Goal: Communication & Community: Ask a question

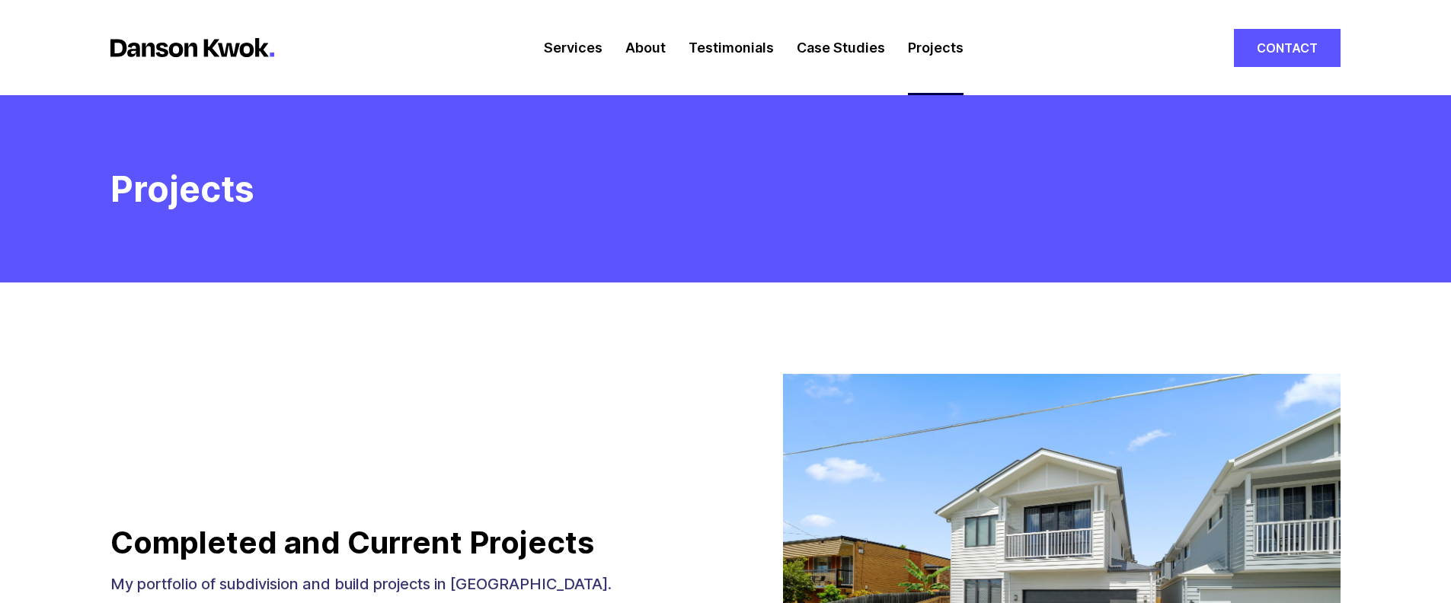
click at [1297, 41] on link "Contact" at bounding box center [1287, 48] width 107 height 38
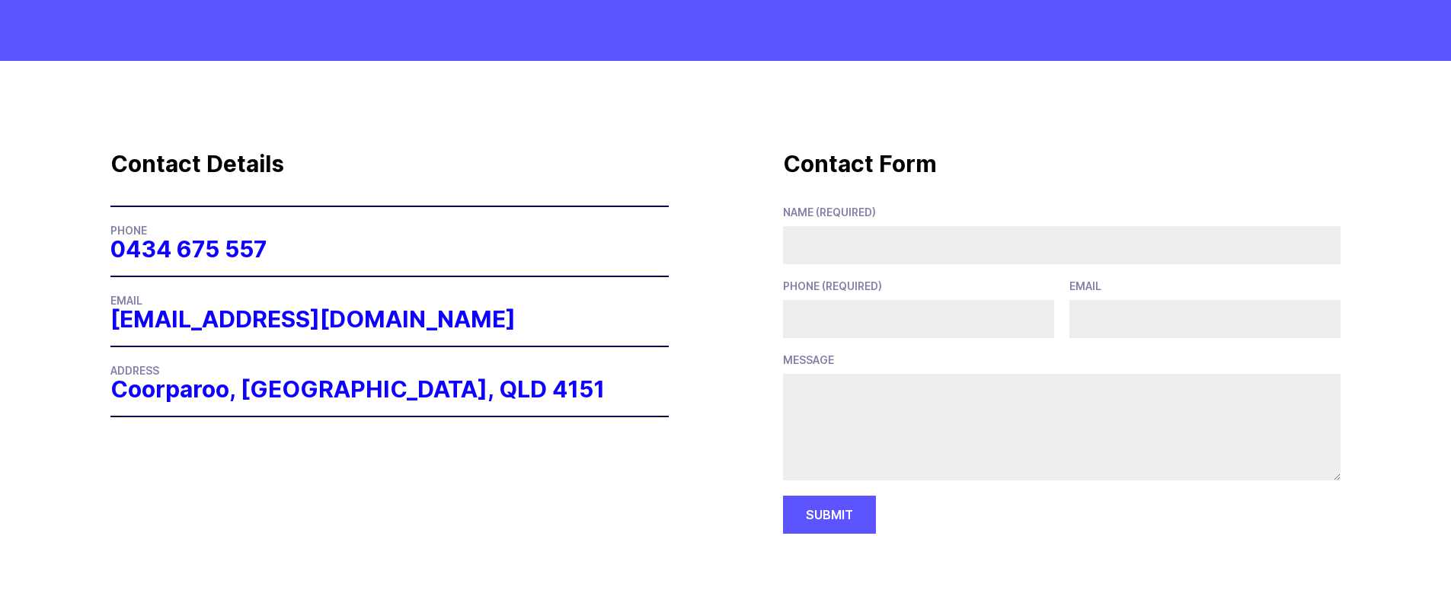
scroll to position [263, 0]
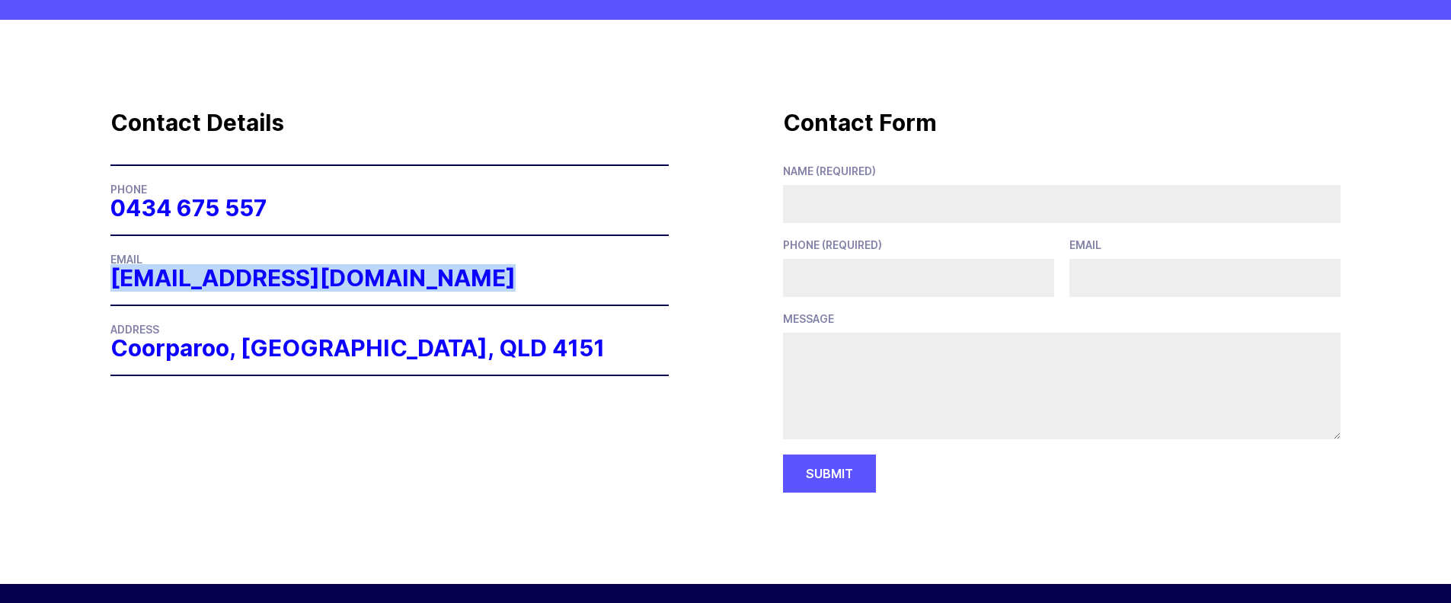
drag, startPoint x: 557, startPoint y: 291, endPoint x: 108, endPoint y: 286, distance: 448.6
click at [108, 286] on section "Contact Details Phone 0434 675 557 Email dansonkwok@gmail.com Address Coorparoo…" at bounding box center [725, 302] width 1451 height 564
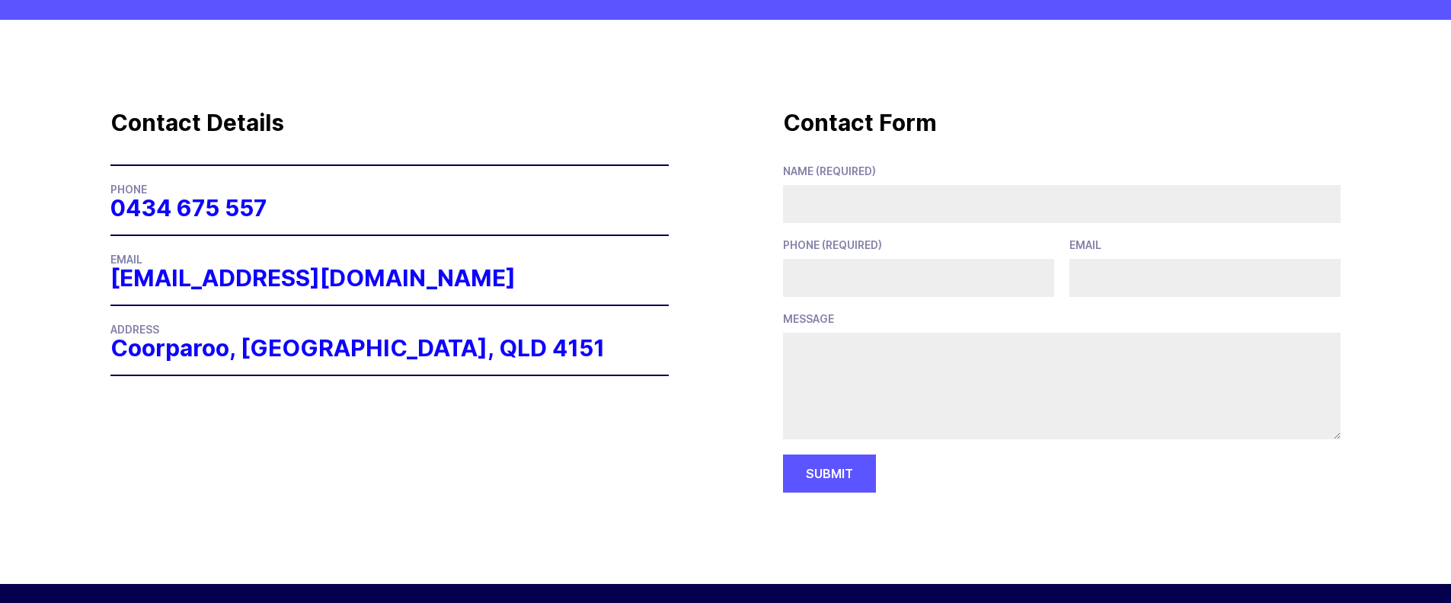
click at [858, 190] on input "Name (required)" at bounding box center [1062, 204] width 558 height 38
drag, startPoint x: 855, startPoint y: 202, endPoint x: 776, endPoint y: 201, distance: 79.2
click at [776, 201] on section "Contact Details Phone 0434 675 557 Email dansonkwok@gmail.com Address Coorparoo…" at bounding box center [725, 302] width 1451 height 564
click at [861, 207] on input "Danson" at bounding box center [1062, 204] width 558 height 38
type input "Danson Ban"
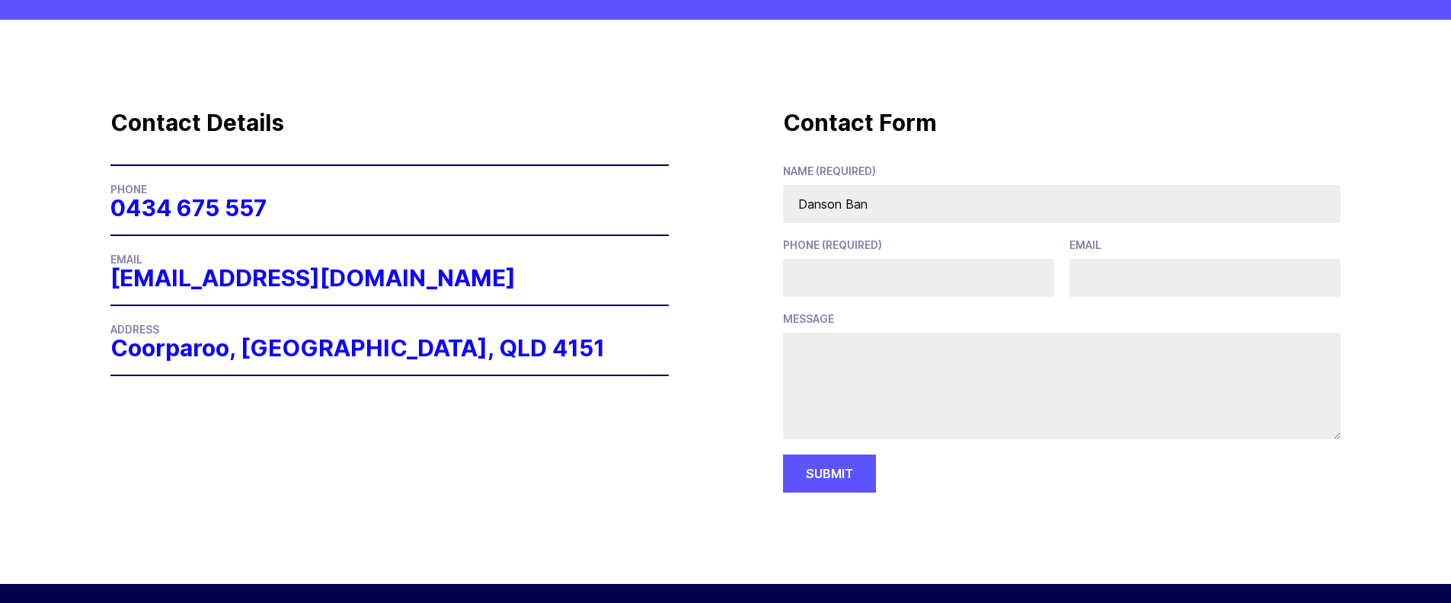
click at [836, 280] on input "Phone (required)" at bounding box center [918, 278] width 271 height 38
type input "0401111852"
click at [1099, 273] on input "Email" at bounding box center [1204, 278] width 271 height 38
type input "bdsb2011@gmail.com"
click at [917, 356] on textarea "message" at bounding box center [1062, 386] width 558 height 107
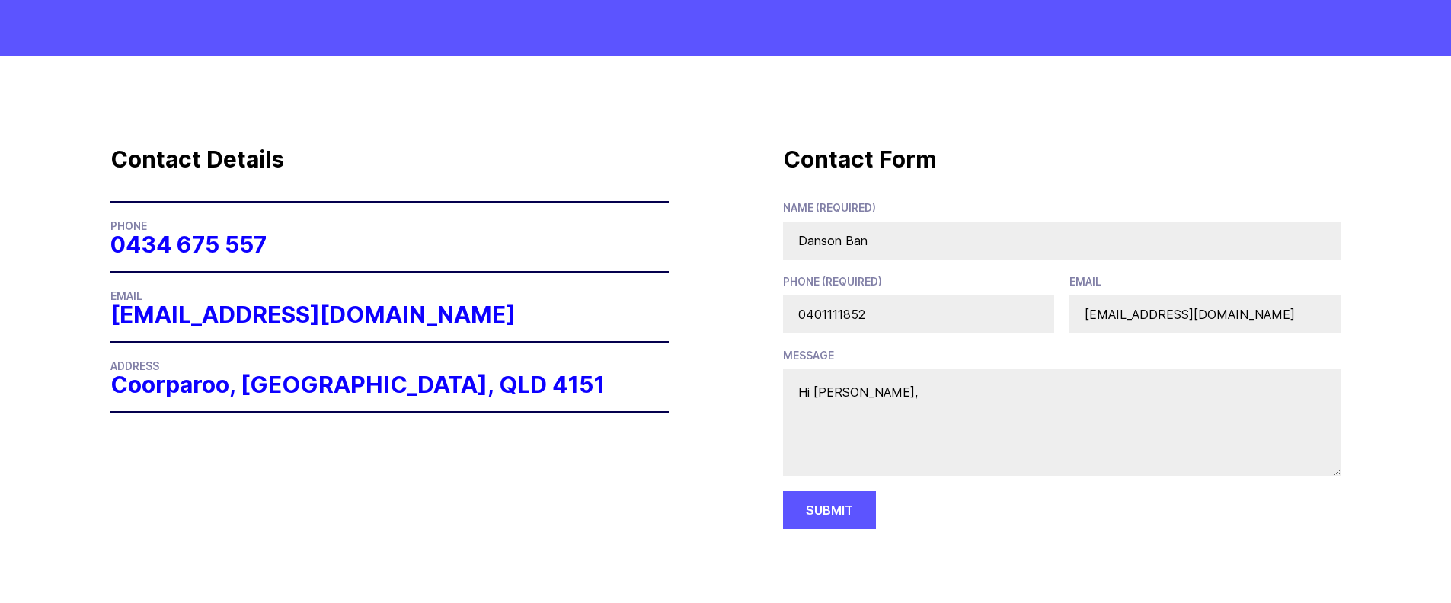
scroll to position [319, 0]
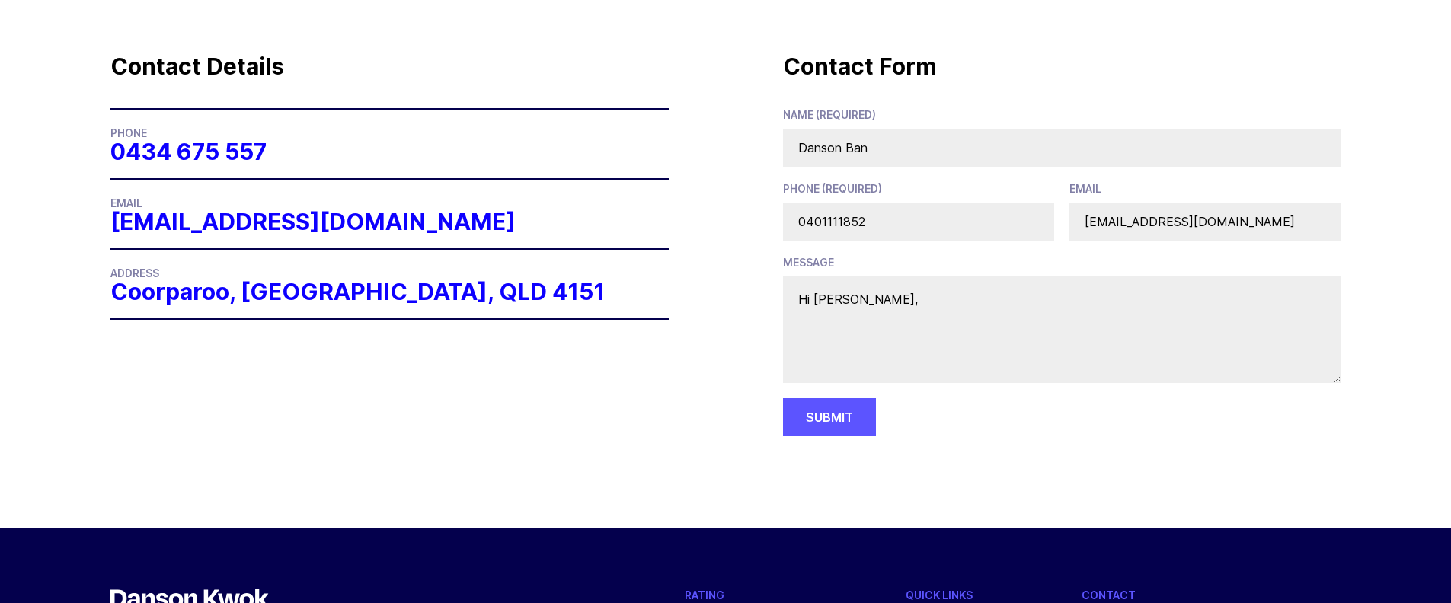
drag, startPoint x: 856, startPoint y: 302, endPoint x: 832, endPoint y: 304, distance: 23.7
click at [832, 304] on textarea "Hi Danson," at bounding box center [1062, 329] width 558 height 107
click at [902, 310] on textarea "Hi Danson," at bounding box center [1062, 329] width 558 height 107
paste textarea "I hope this email finds you well. I recently came across your story and was dee…"
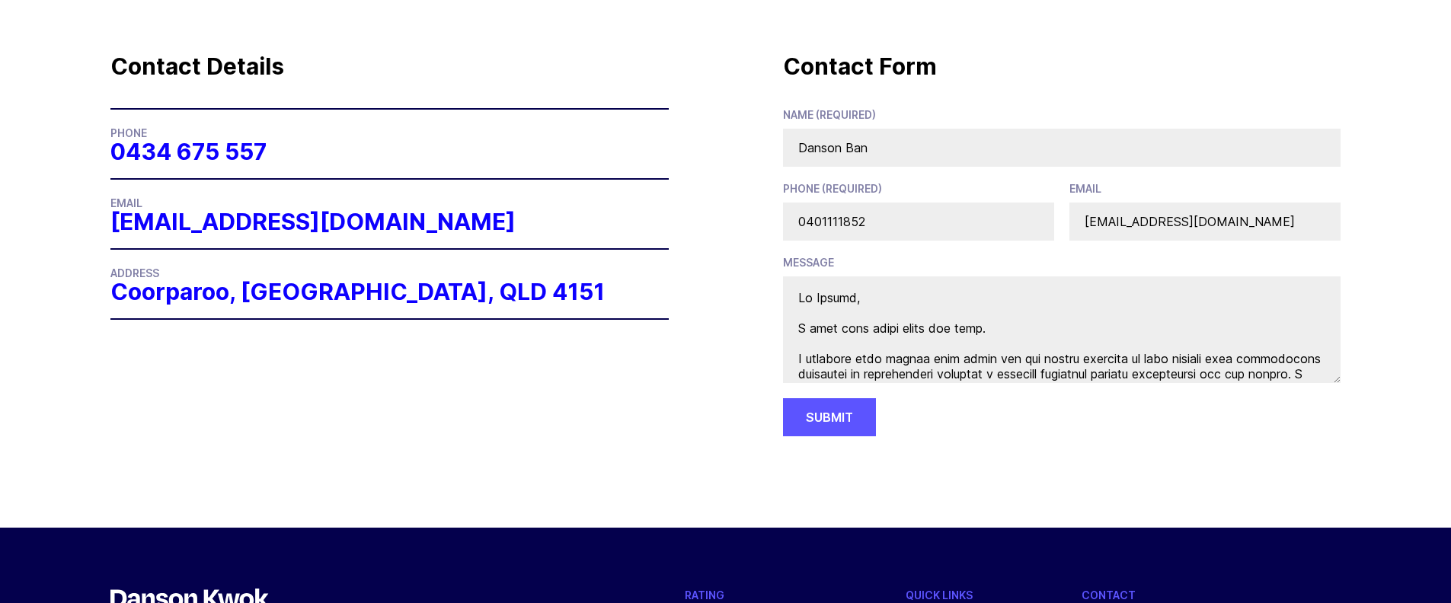
scroll to position [0, 0]
type textarea "Hi Danson, I hope this email finds you well. I recently came across your story …"
drag, startPoint x: 843, startPoint y: 147, endPoint x: 808, endPoint y: 148, distance: 35.0
click at [807, 148] on input "Danson Ban" at bounding box center [1062, 148] width 558 height 38
drag, startPoint x: 897, startPoint y: 146, endPoint x: 852, endPoint y: 145, distance: 44.9
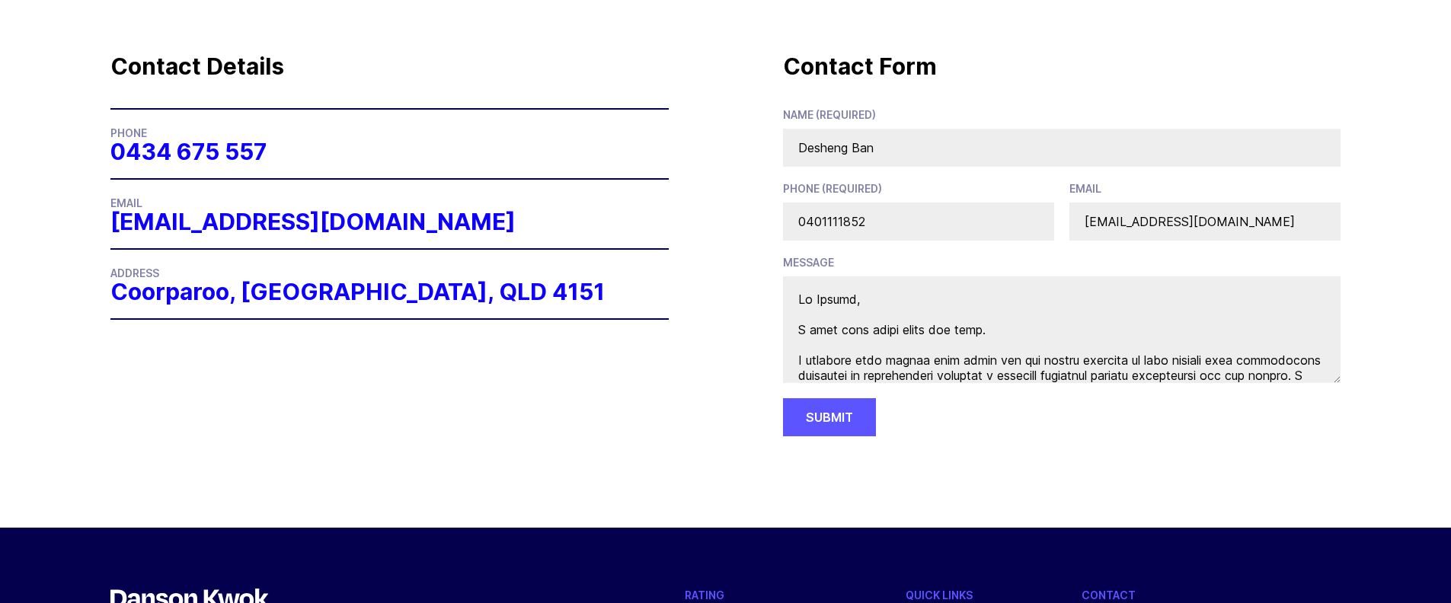
click at [852, 145] on input "Desheng Ban" at bounding box center [1062, 148] width 558 height 38
type input "Desheng"
click at [877, 317] on textarea "message" at bounding box center [1062, 329] width 558 height 107
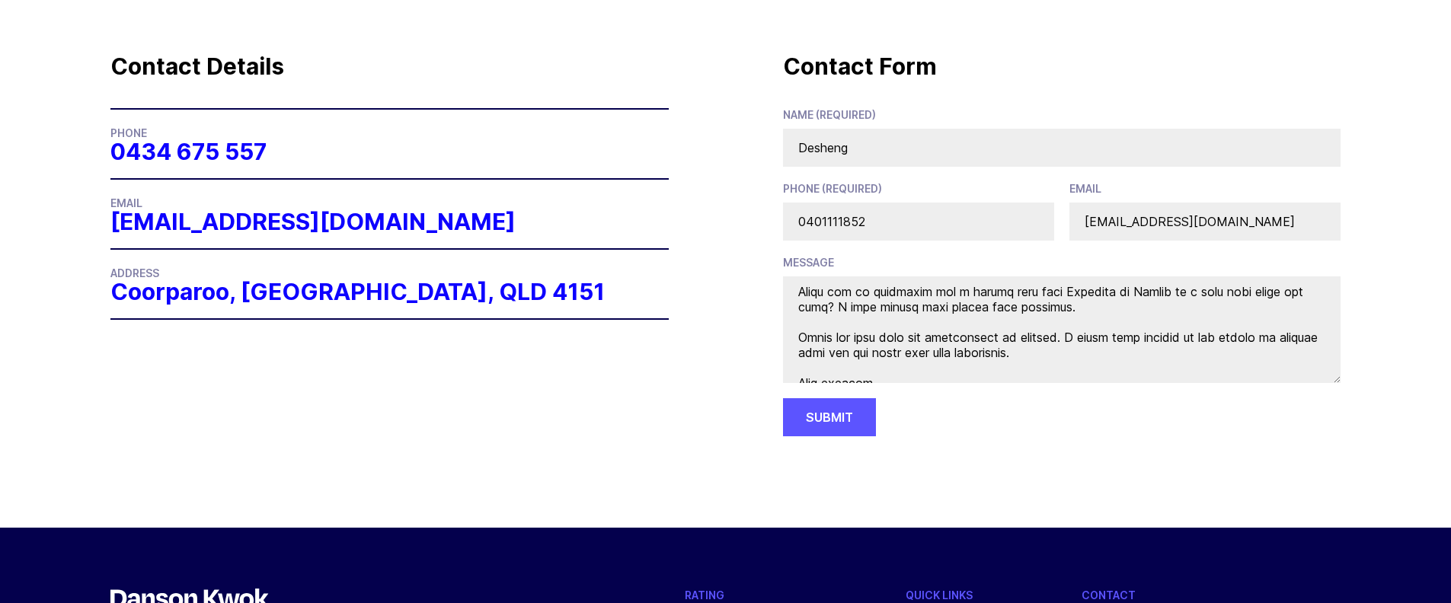
scroll to position [259, 0]
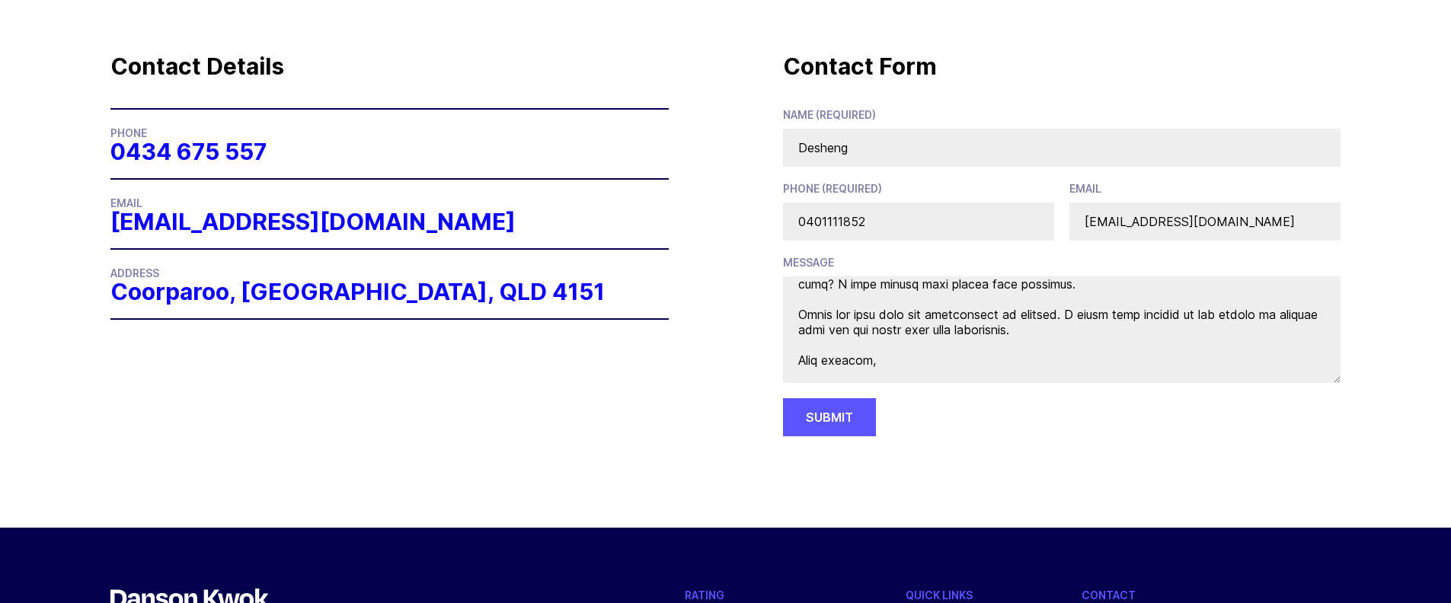
click at [901, 364] on textarea "message" at bounding box center [1062, 329] width 558 height 107
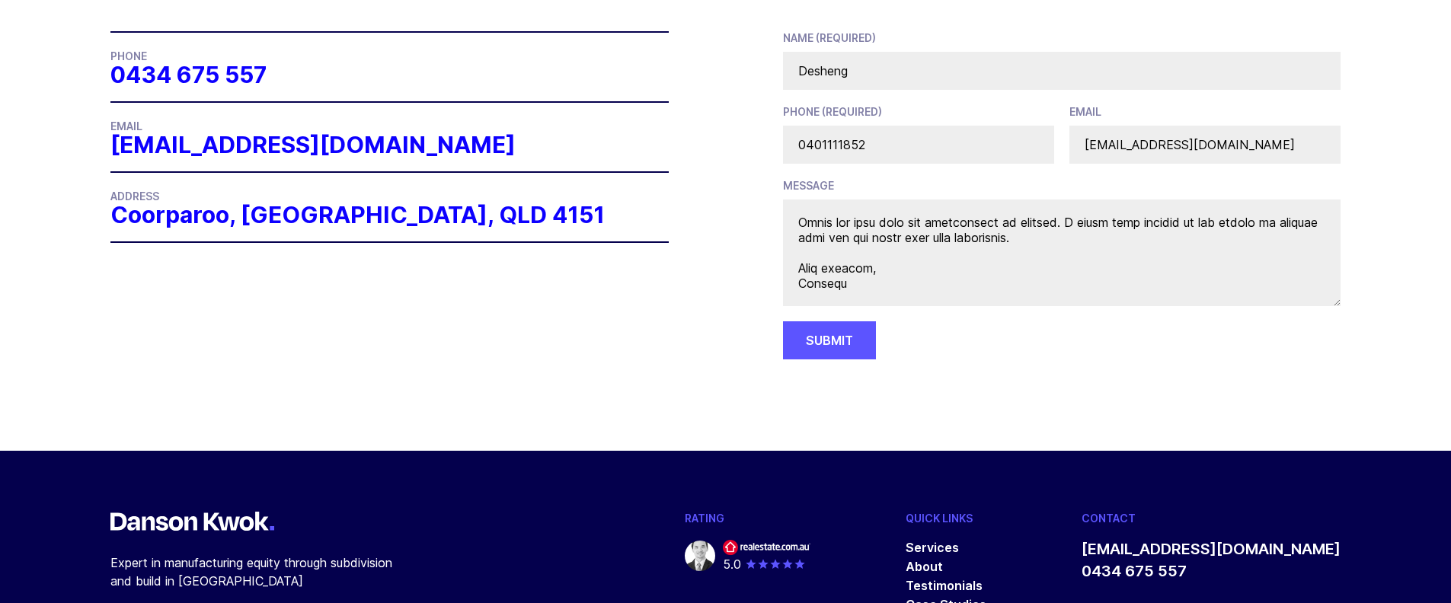
scroll to position [391, 0]
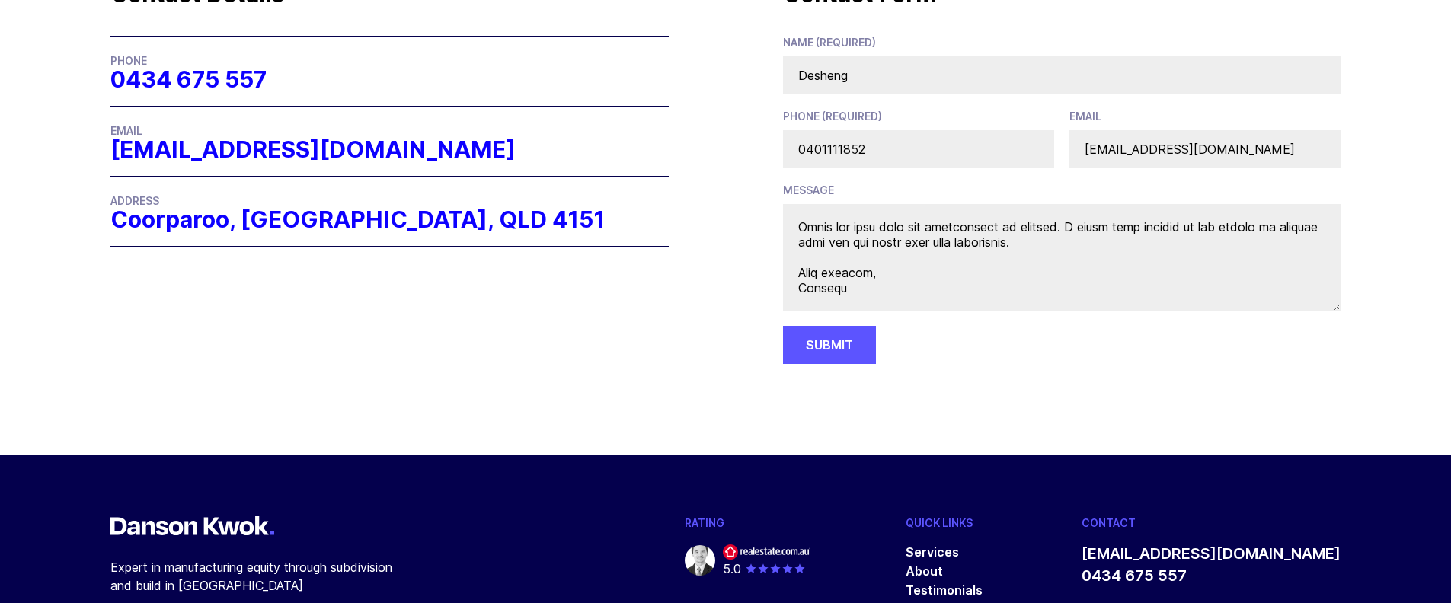
type textarea "Hi Danson, I hope this email finds you well. I recently came across your story …"
click at [823, 347] on button "Submit" at bounding box center [829, 345] width 93 height 38
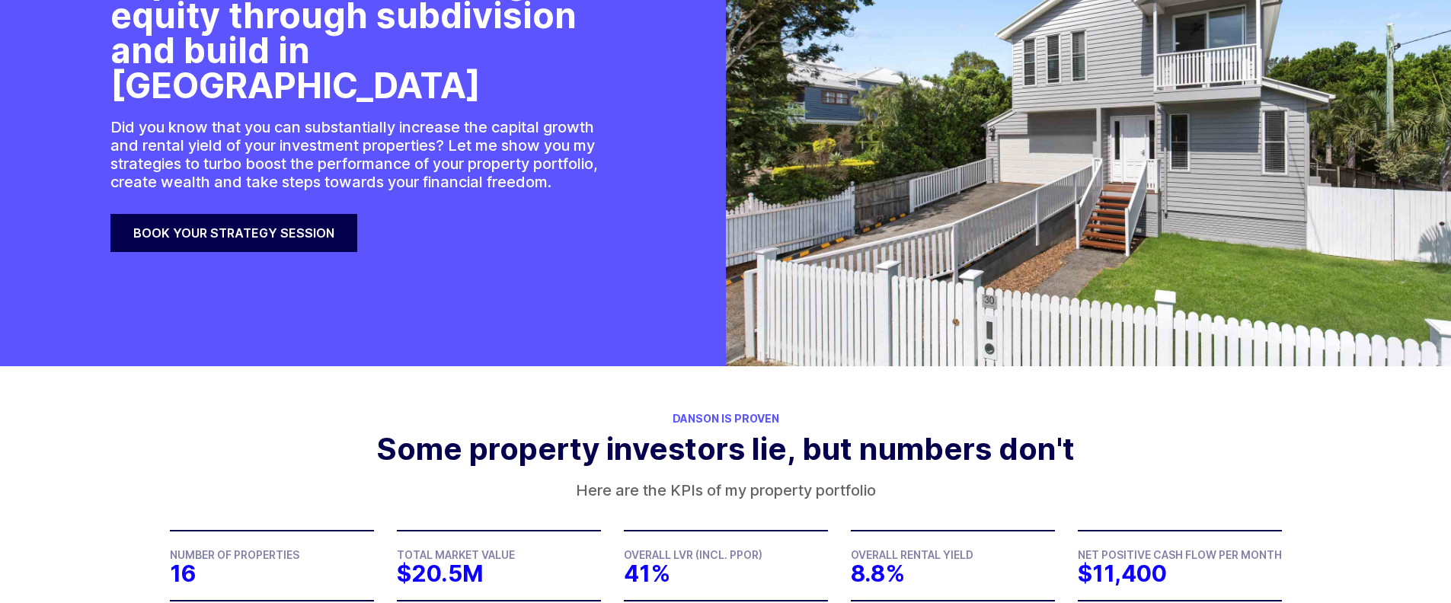
scroll to position [237, 0]
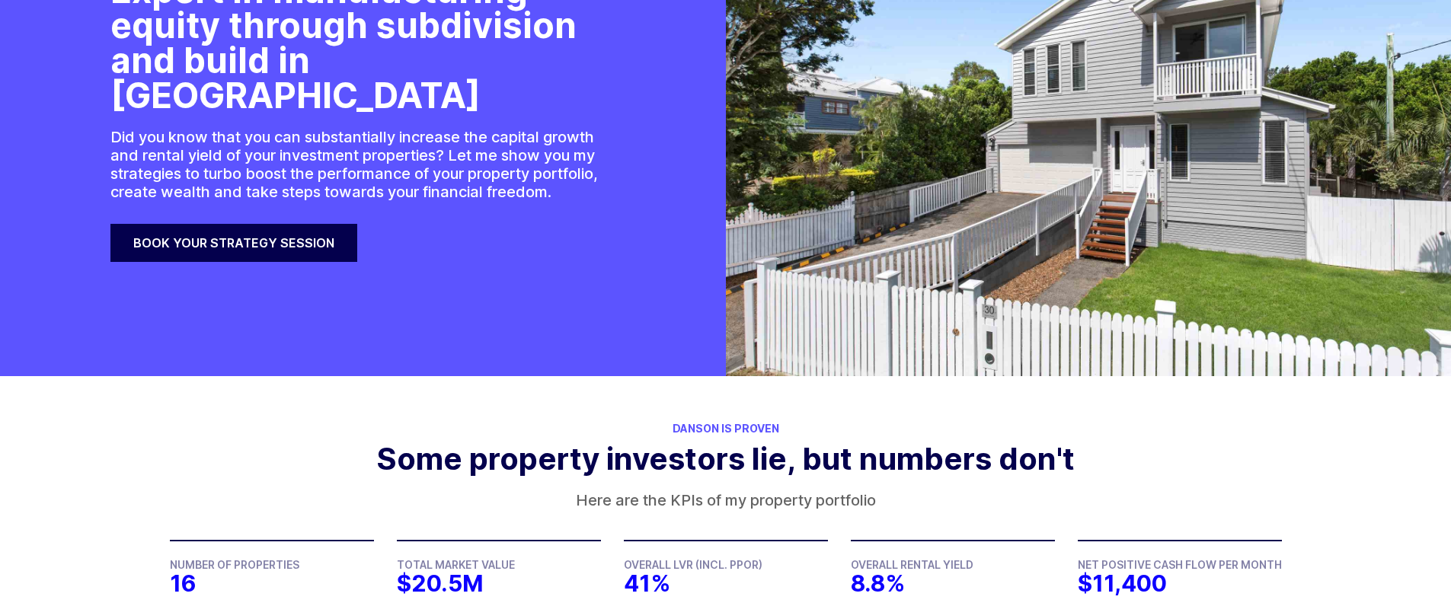
click at [235, 228] on link "Book your strategy session" at bounding box center [233, 243] width 247 height 38
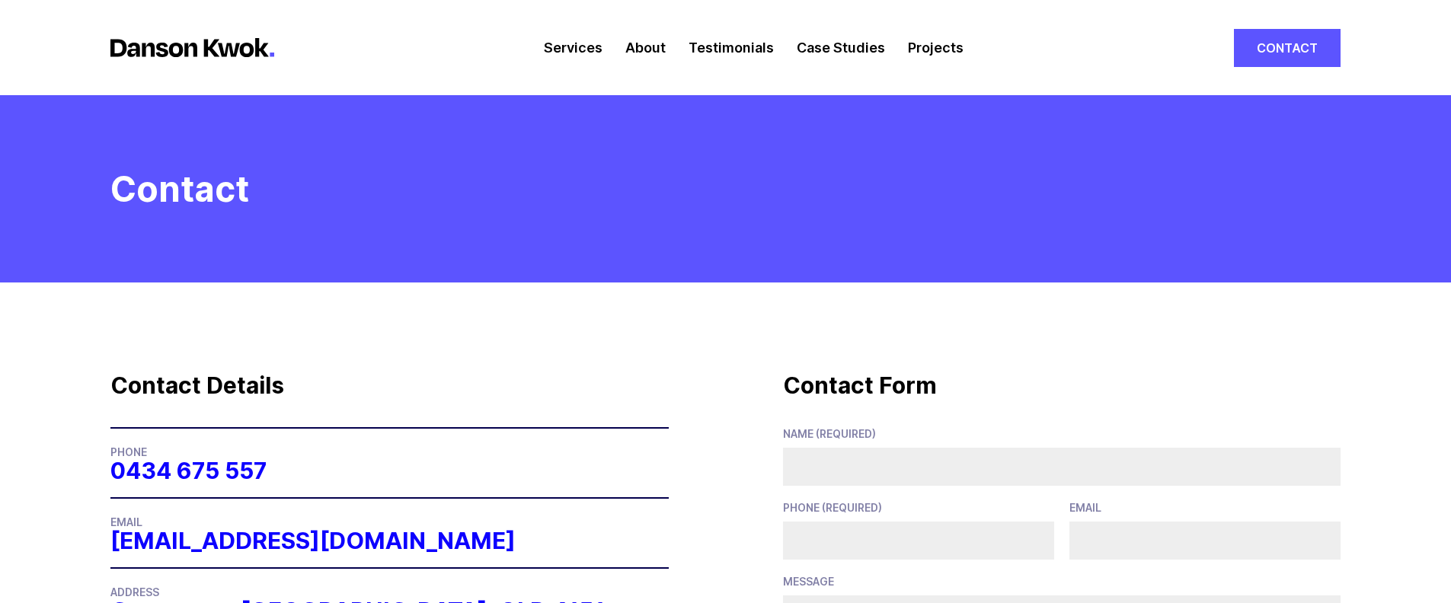
click at [647, 49] on link "About" at bounding box center [645, 47] width 40 height 95
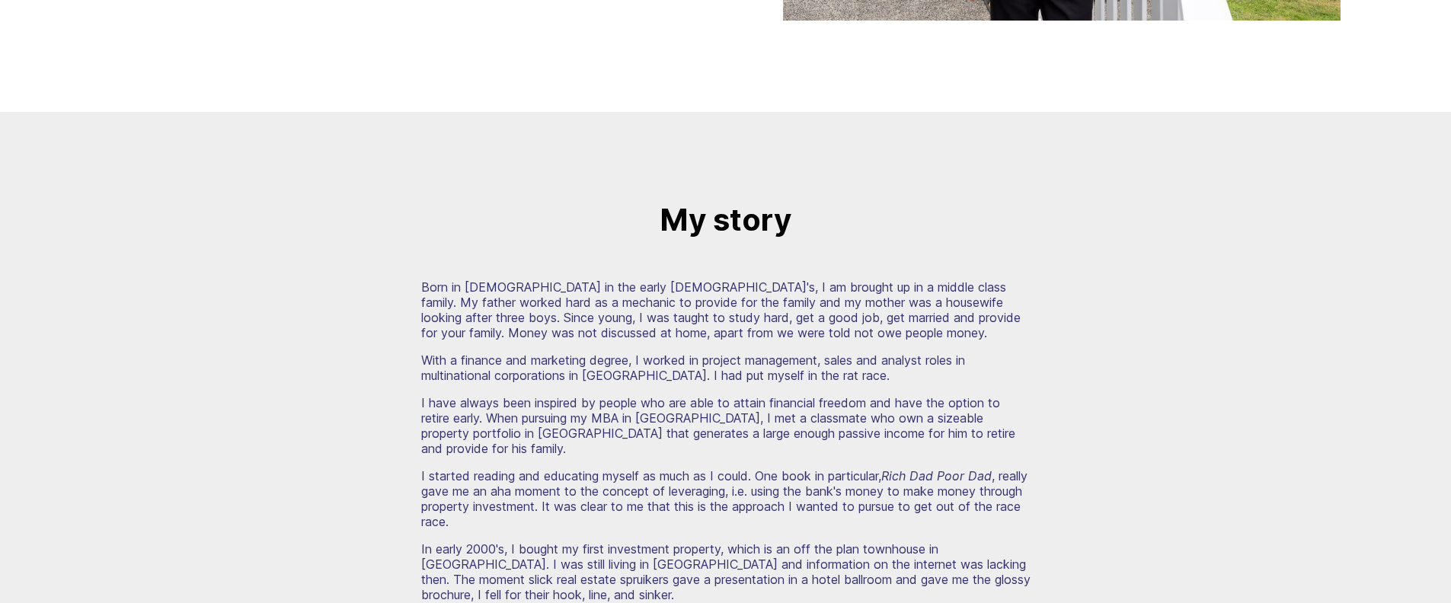
scroll to position [842, 0]
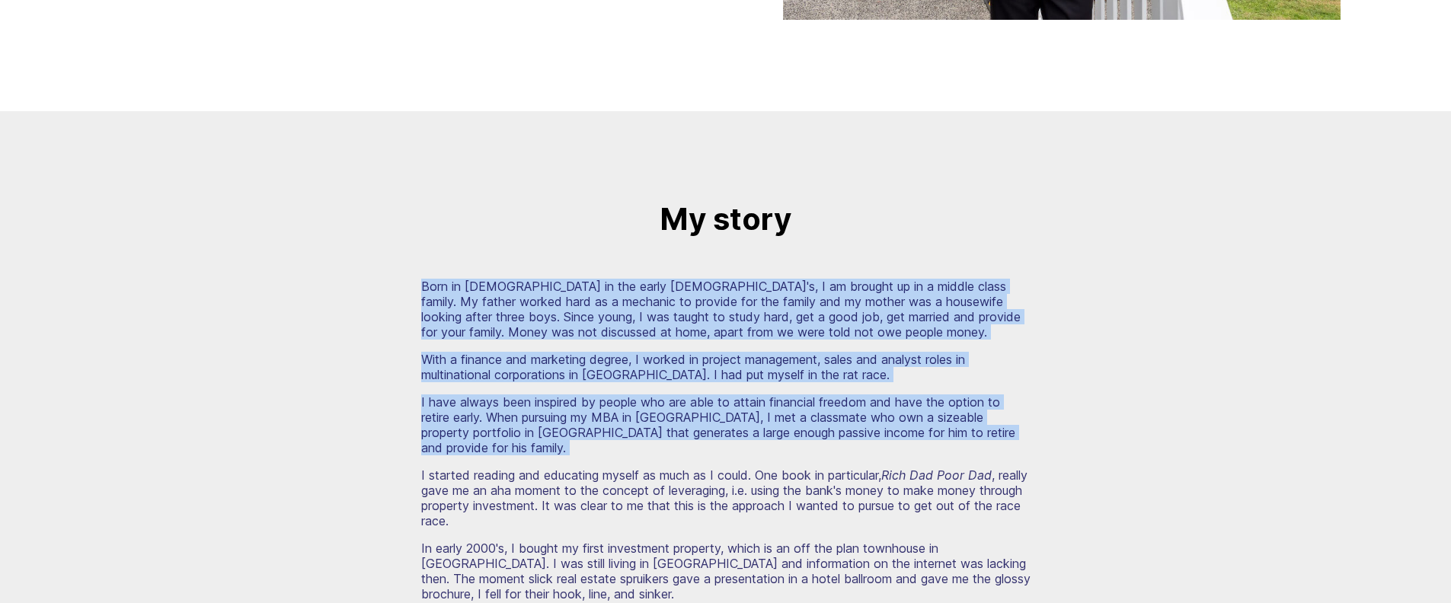
drag, startPoint x: 418, startPoint y: 282, endPoint x: 765, endPoint y: 466, distance: 393.2
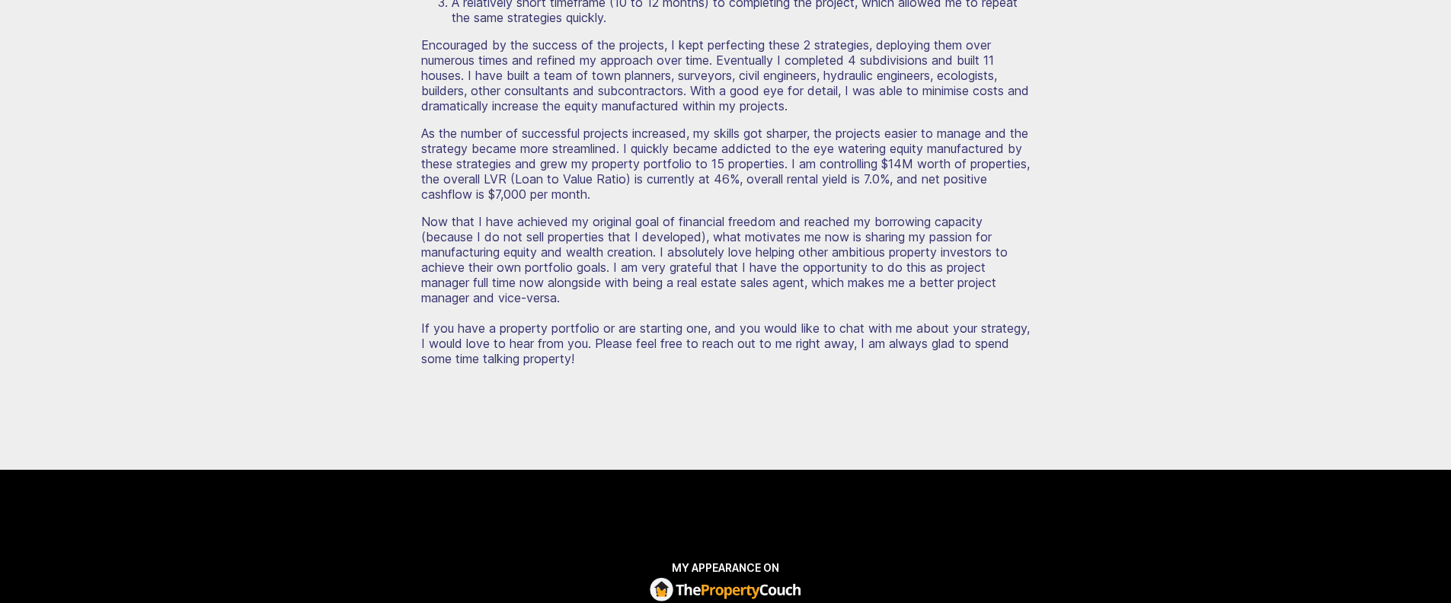
scroll to position [2101, 0]
drag, startPoint x: 421, startPoint y: 283, endPoint x: 654, endPoint y: 363, distance: 246.1
copy div "Born in [DEMOGRAPHIC_DATA] in the early [DEMOGRAPHIC_DATA]'s, I am brought up i…"
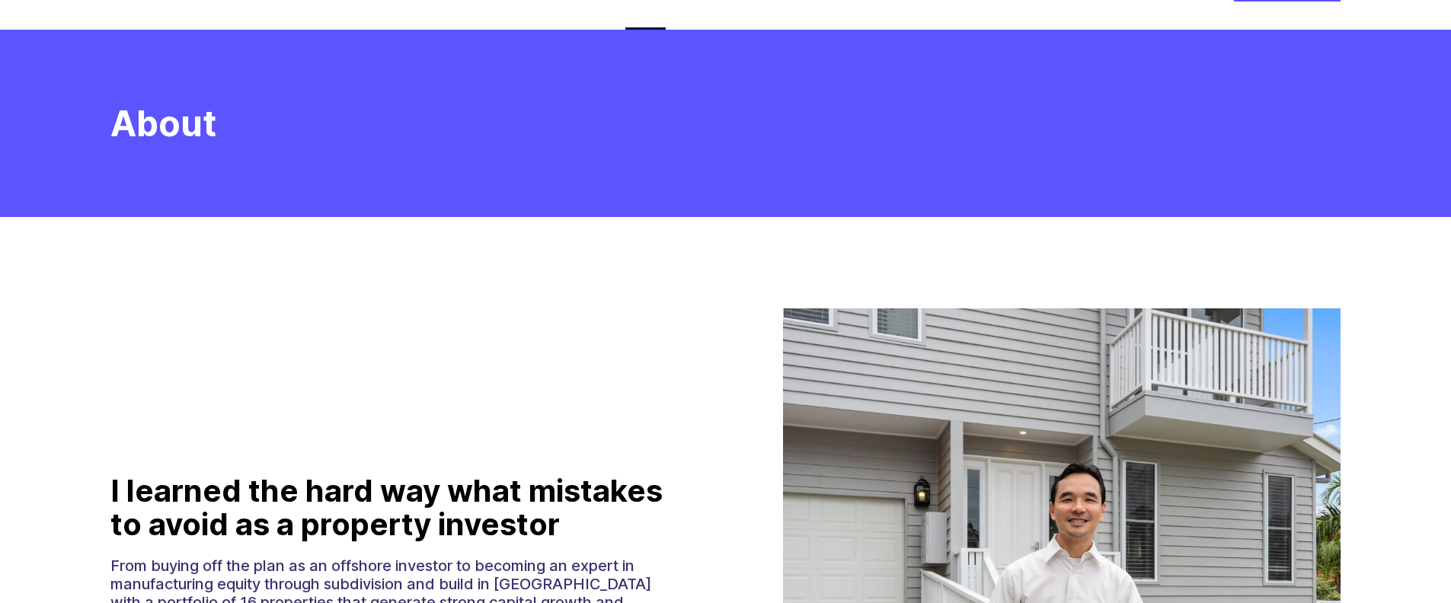
click at [670, 427] on section "I learned the hard way what mistakes to avoid as a property investor From buyin…" at bounding box center [725, 552] width 1451 height 670
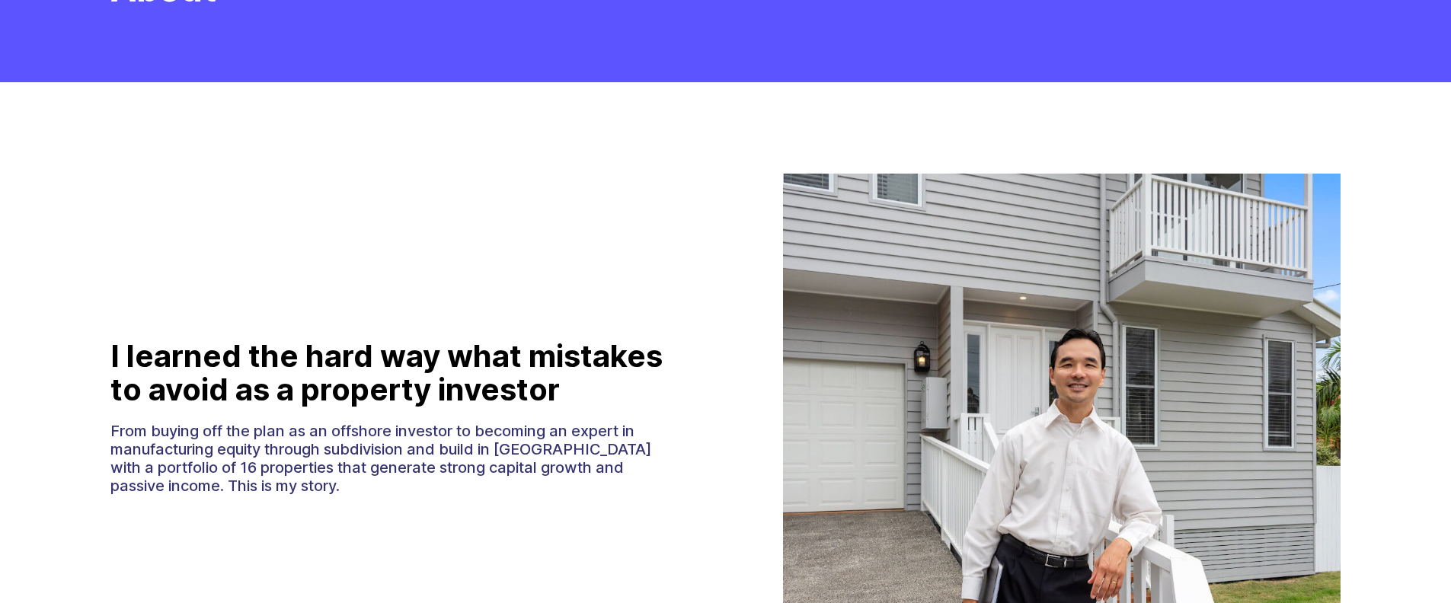
scroll to position [0, 0]
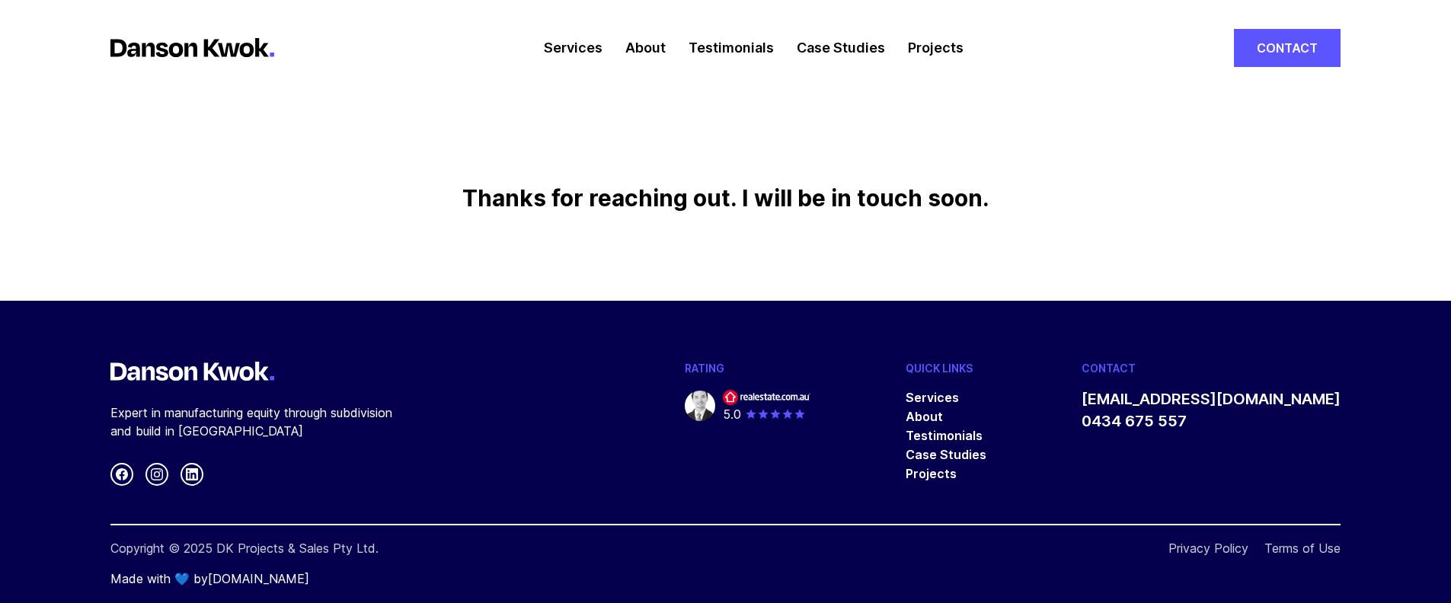
click at [925, 50] on link "Projects" at bounding box center [936, 47] width 56 height 95
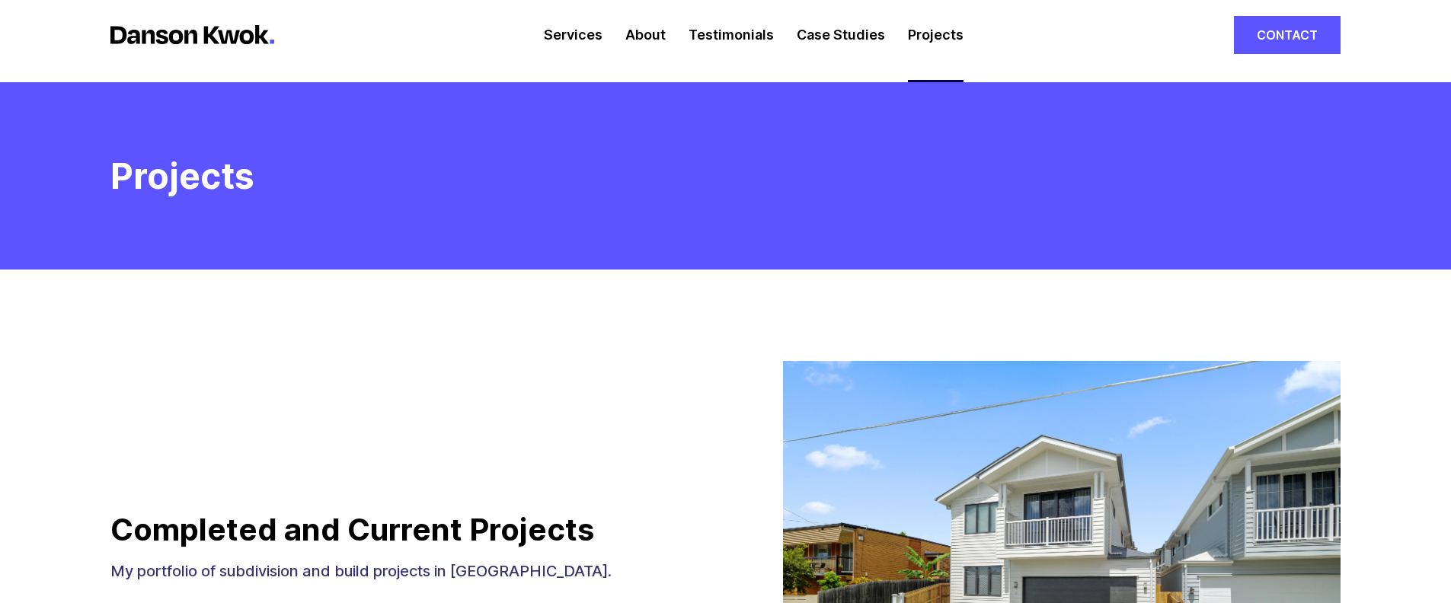
scroll to position [679, 0]
